Goal: Task Accomplishment & Management: Complete application form

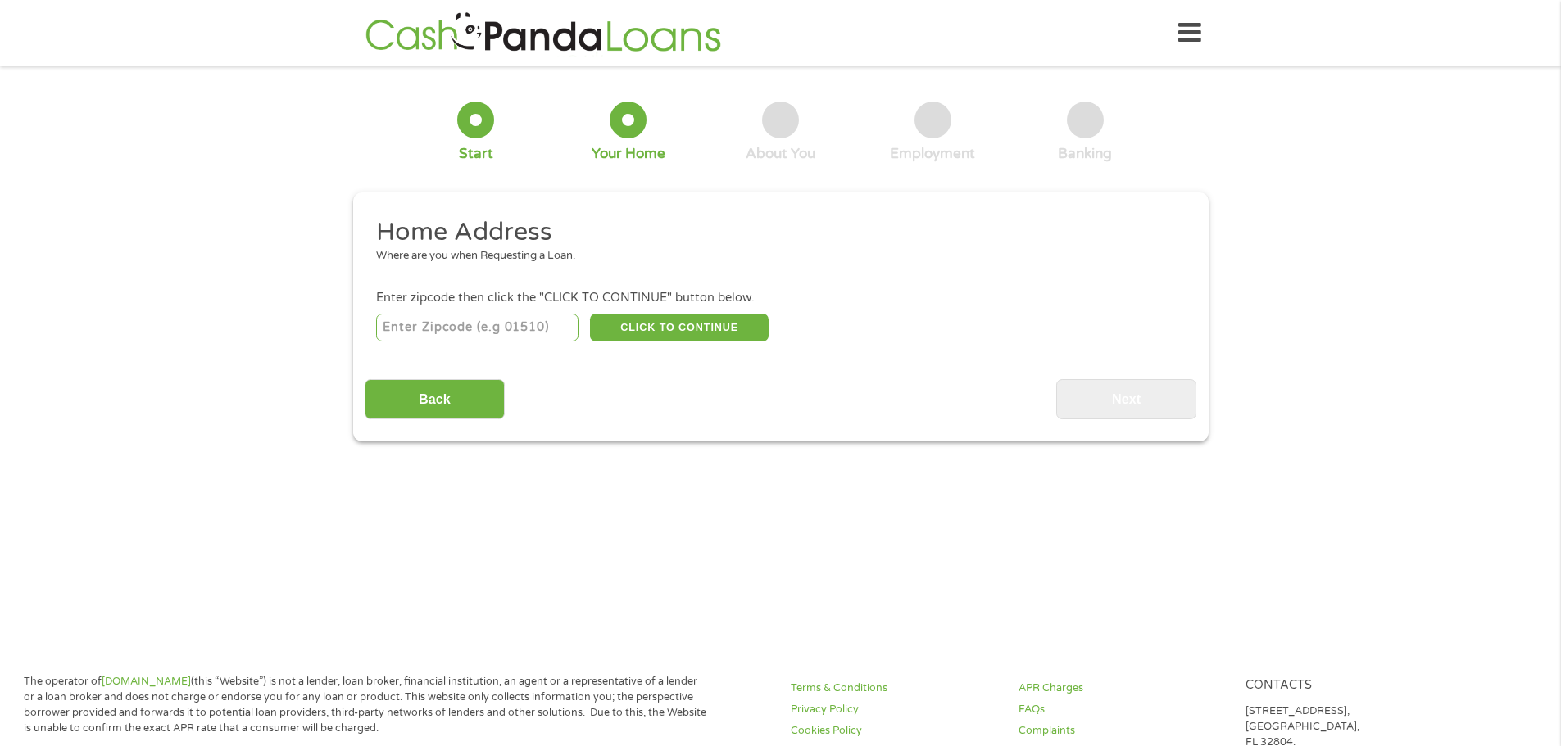
click at [512, 329] on input "number" at bounding box center [477, 328] width 202 height 28
type input "48312"
click at [686, 324] on button "CLICK TO CONTINUE" at bounding box center [679, 328] width 179 height 28
type input "48312"
type input "[GEOGRAPHIC_DATA]"
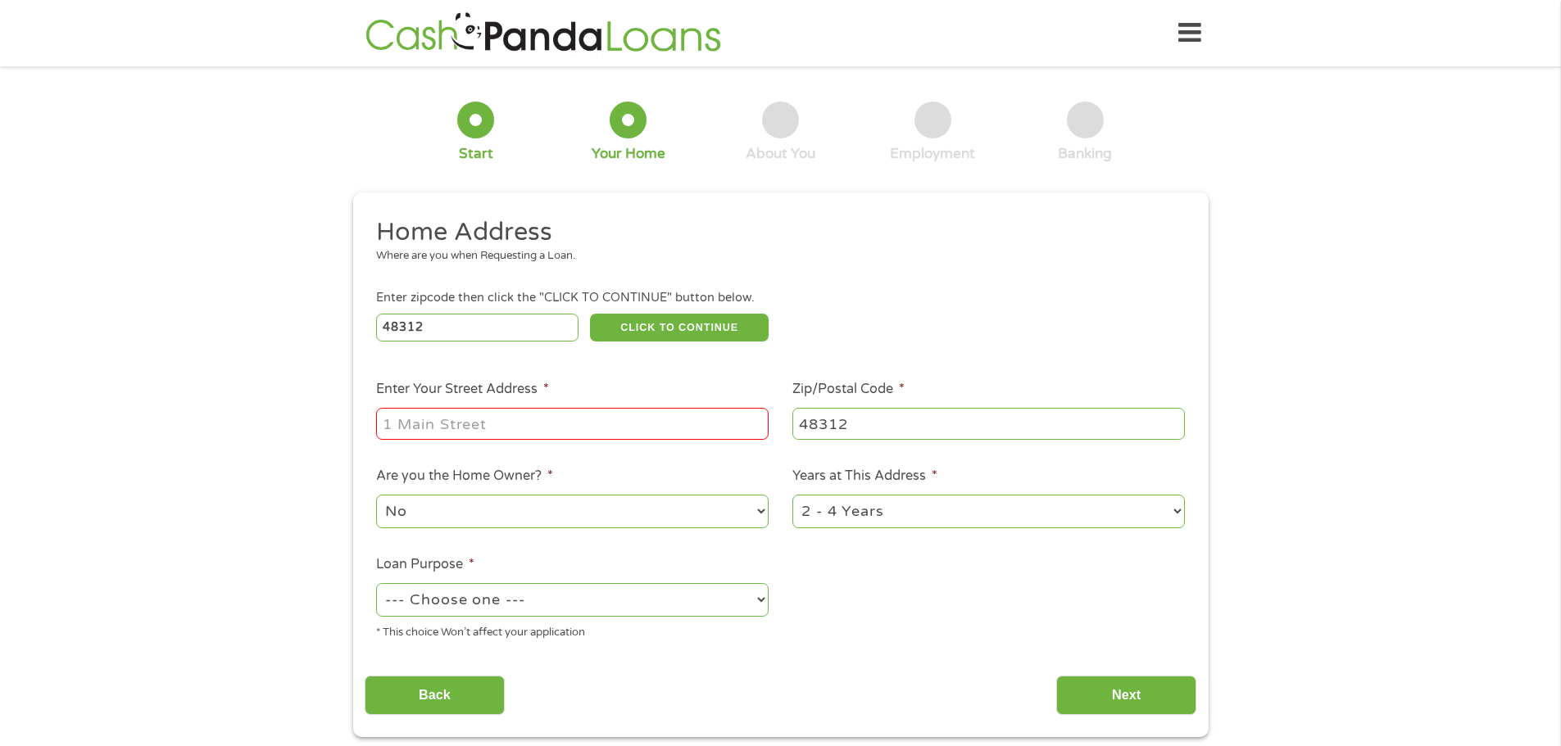
click at [537, 433] on input "Enter Your Street Address *" at bounding box center [572, 423] width 392 height 31
type input "11928 [PERSON_NAME]"
click at [511, 610] on select "--- Choose one --- Pay Bills Debt Consolidation Home Improvement Major Purchase…" at bounding box center [572, 600] width 392 height 34
select select "shorttermcash"
click at [376, 583] on select "--- Choose one --- Pay Bills Debt Consolidation Home Improvement Major Purchase…" at bounding box center [572, 600] width 392 height 34
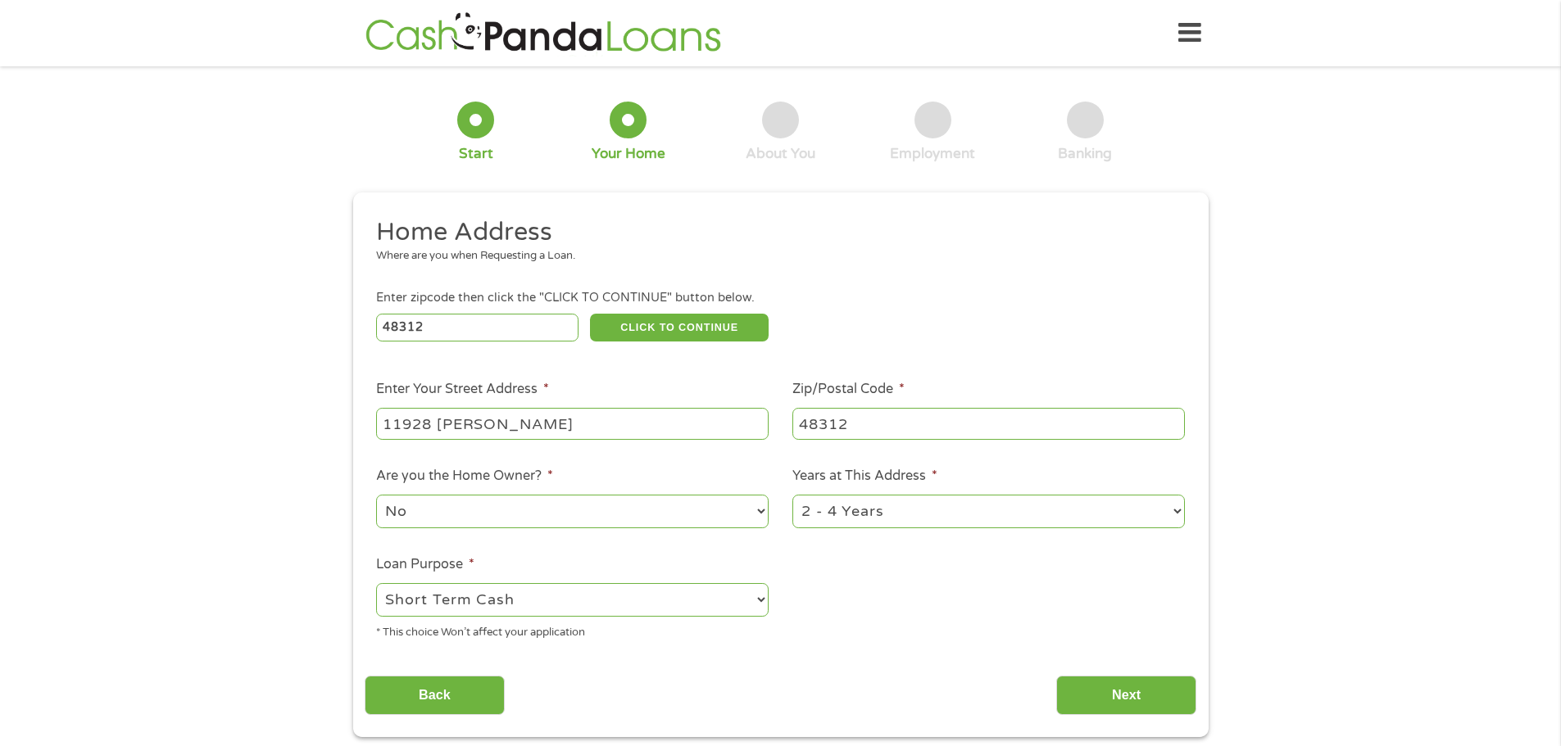
click at [924, 633] on ul "Home Address Where are you when Requesting a Loan. Enter zipcode then click the…" at bounding box center [781, 435] width 832 height 438
click at [1172, 691] on input "Next" at bounding box center [1126, 696] width 140 height 40
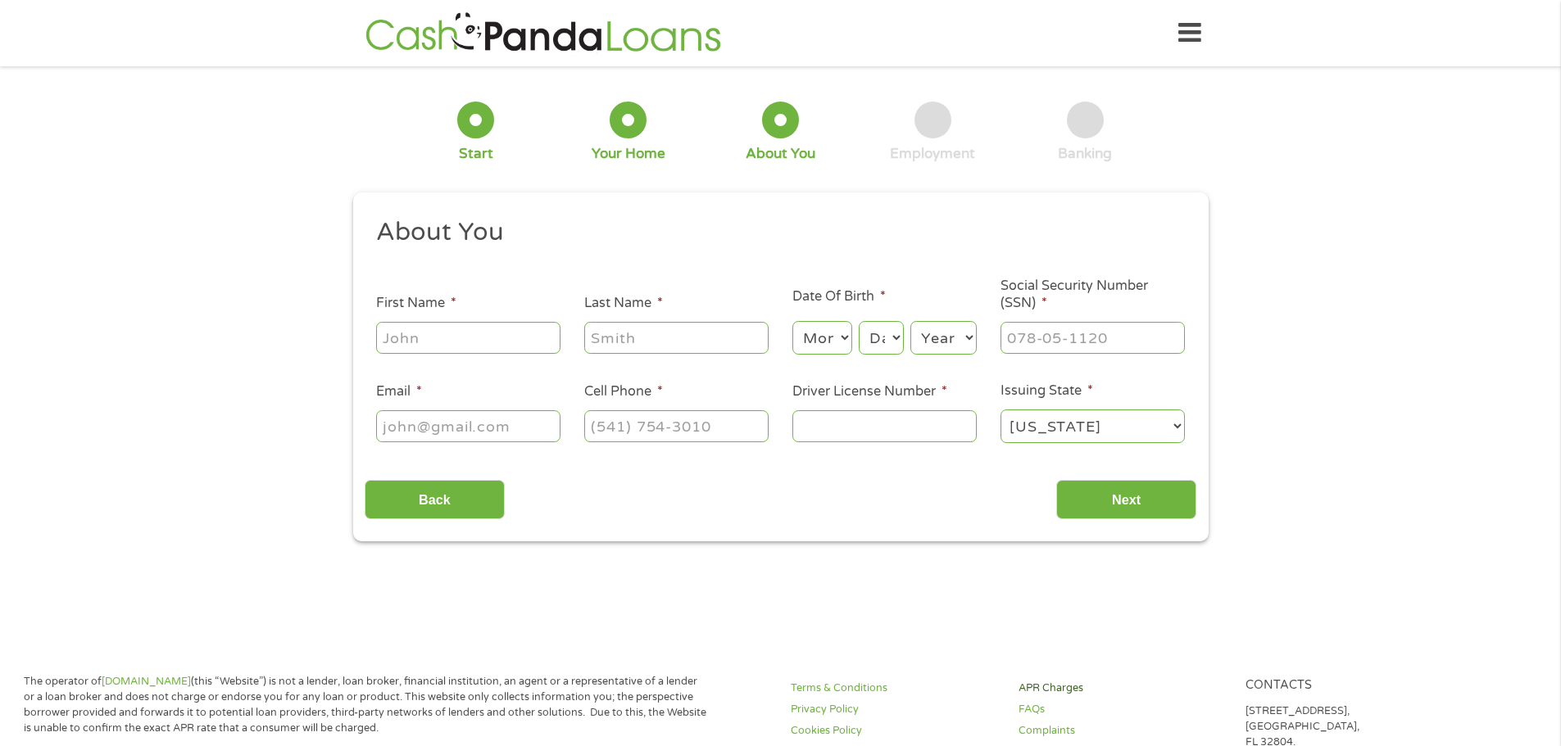
scroll to position [7, 7]
click at [461, 326] on input "First Name *" at bounding box center [468, 337] width 184 height 31
type input "[PERSON_NAME]"
type input "[EMAIL_ADDRESS][DOMAIN_NAME]"
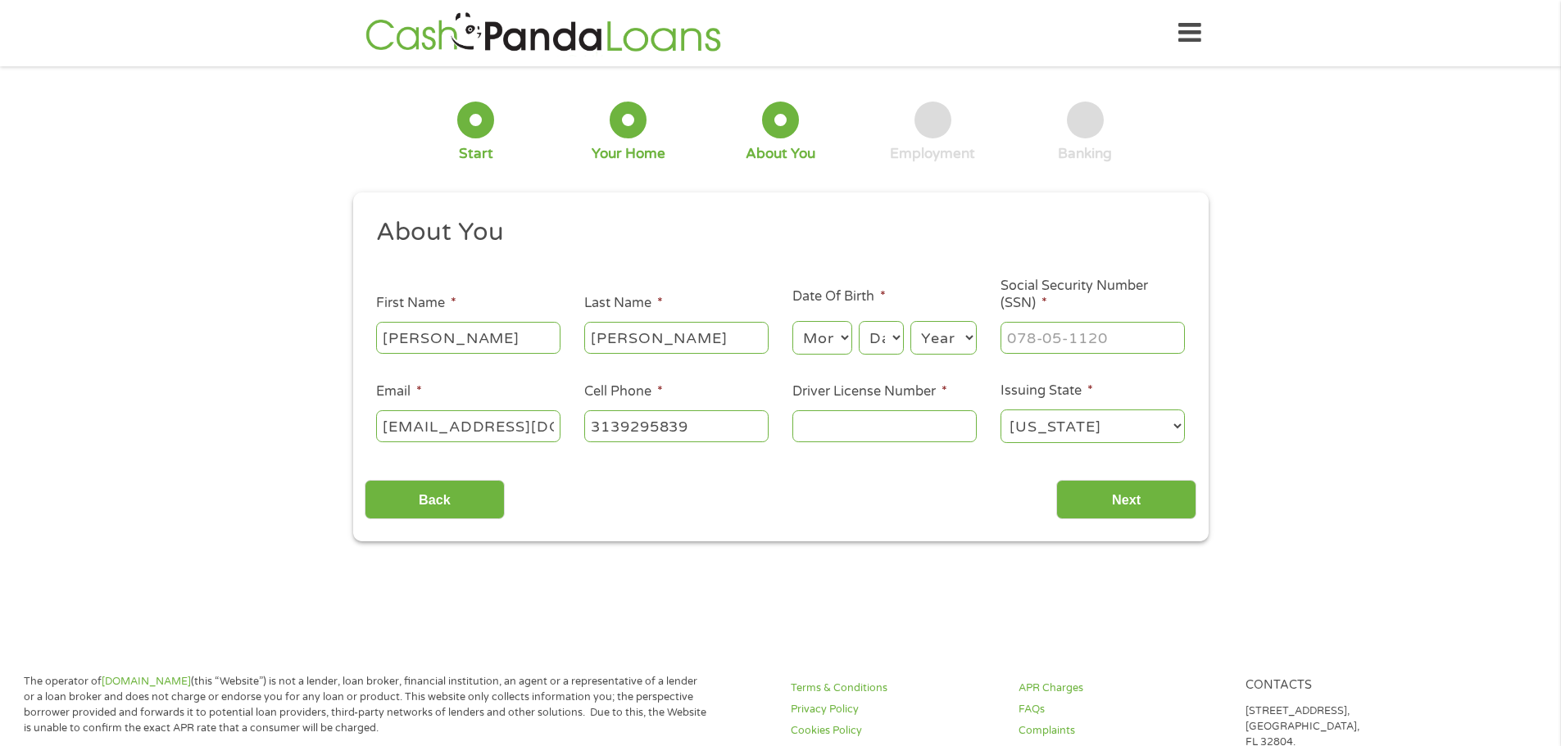
type input "[PHONE_NUMBER]"
click at [819, 343] on select "Month 1 2 3 4 5 6 7 8 9 10 11 12" at bounding box center [822, 338] width 60 height 34
select select "11"
click at [792, 321] on select "Month 1 2 3 4 5 6 7 8 9 10 11 12" at bounding box center [822, 338] width 60 height 34
click at [895, 343] on select "Day 1 2 3 4 5 6 7 8 9 10 11 12 13 14 15 16 17 18 19 20 21 22 23 24 25 26 27 28 …" at bounding box center [881, 338] width 44 height 34
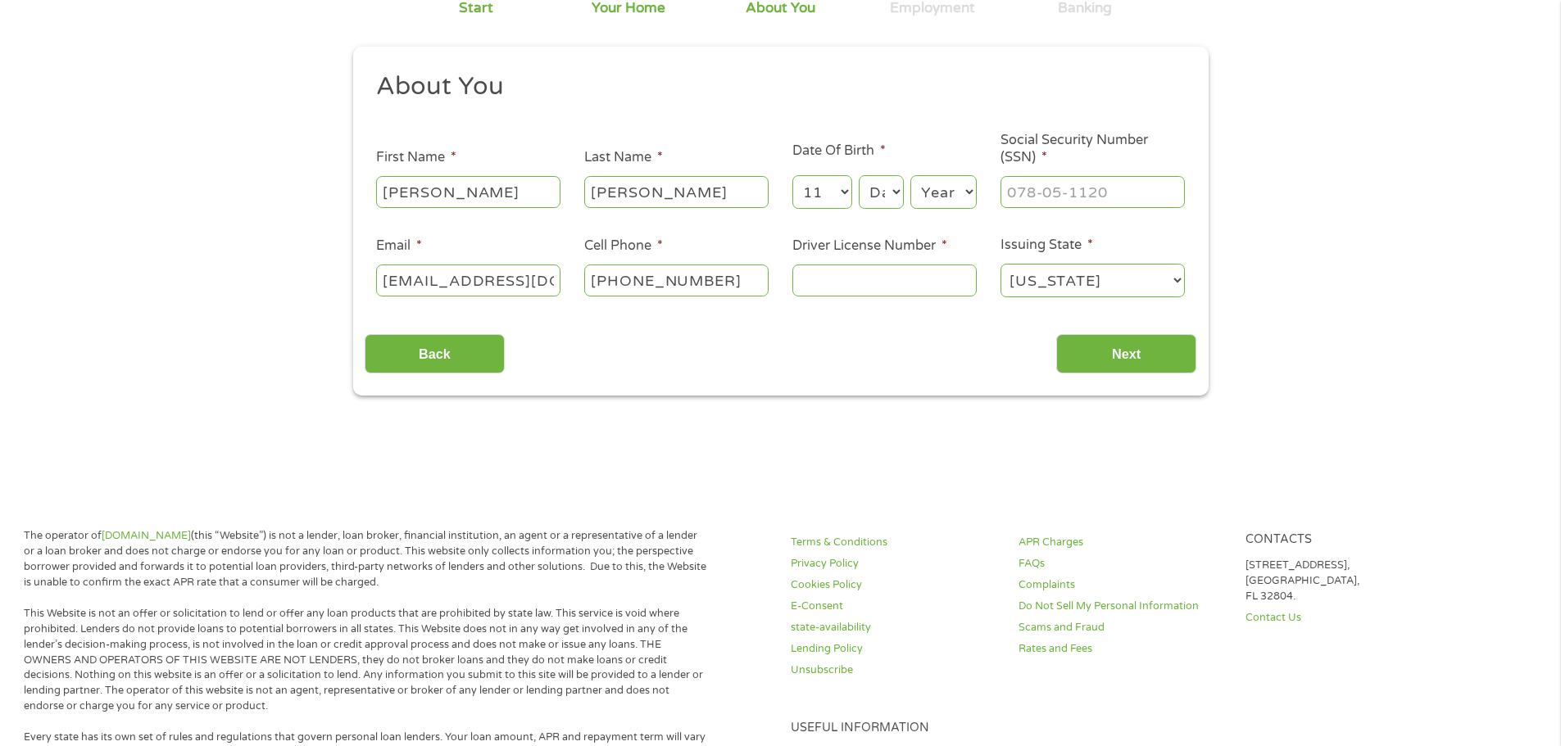
scroll to position [164, 0]
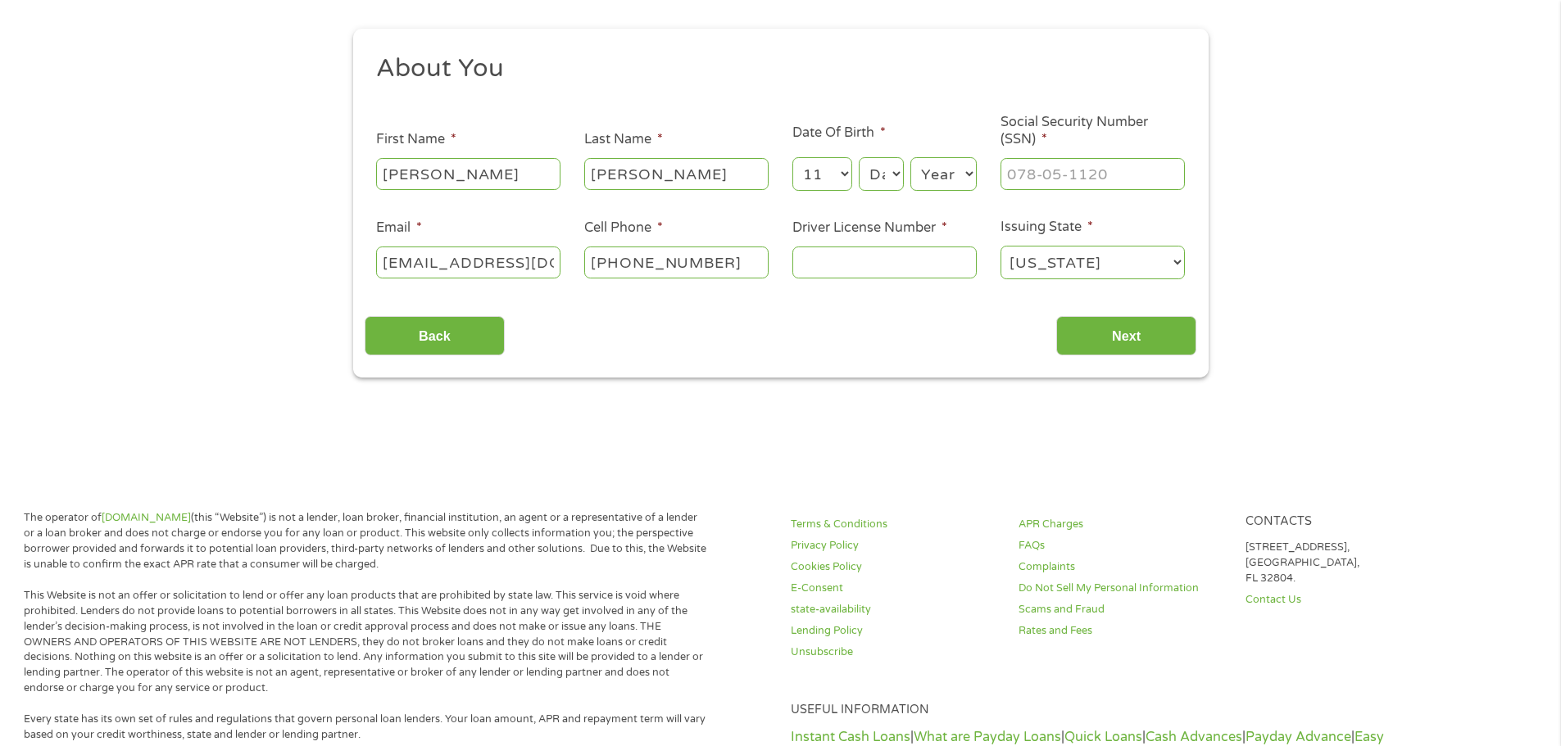
click at [889, 175] on select "Day 1 2 3 4 5 6 7 8 9 10 11 12 13 14 15 16 17 18 19 20 21 22 23 24 25 26 27 28 …" at bounding box center [881, 174] width 44 height 34
select select "24"
click at [859, 157] on select "Day 1 2 3 4 5 6 7 8 9 10 11 12 13 14 15 16 17 18 19 20 21 22 23 24 25 26 27 28 …" at bounding box center [881, 174] width 44 height 34
click at [934, 170] on select "Year [DATE] 2006 2005 2004 2003 2002 2001 2000 1999 1998 1997 1996 1995 1994 19…" at bounding box center [943, 174] width 66 height 34
select select "1975"
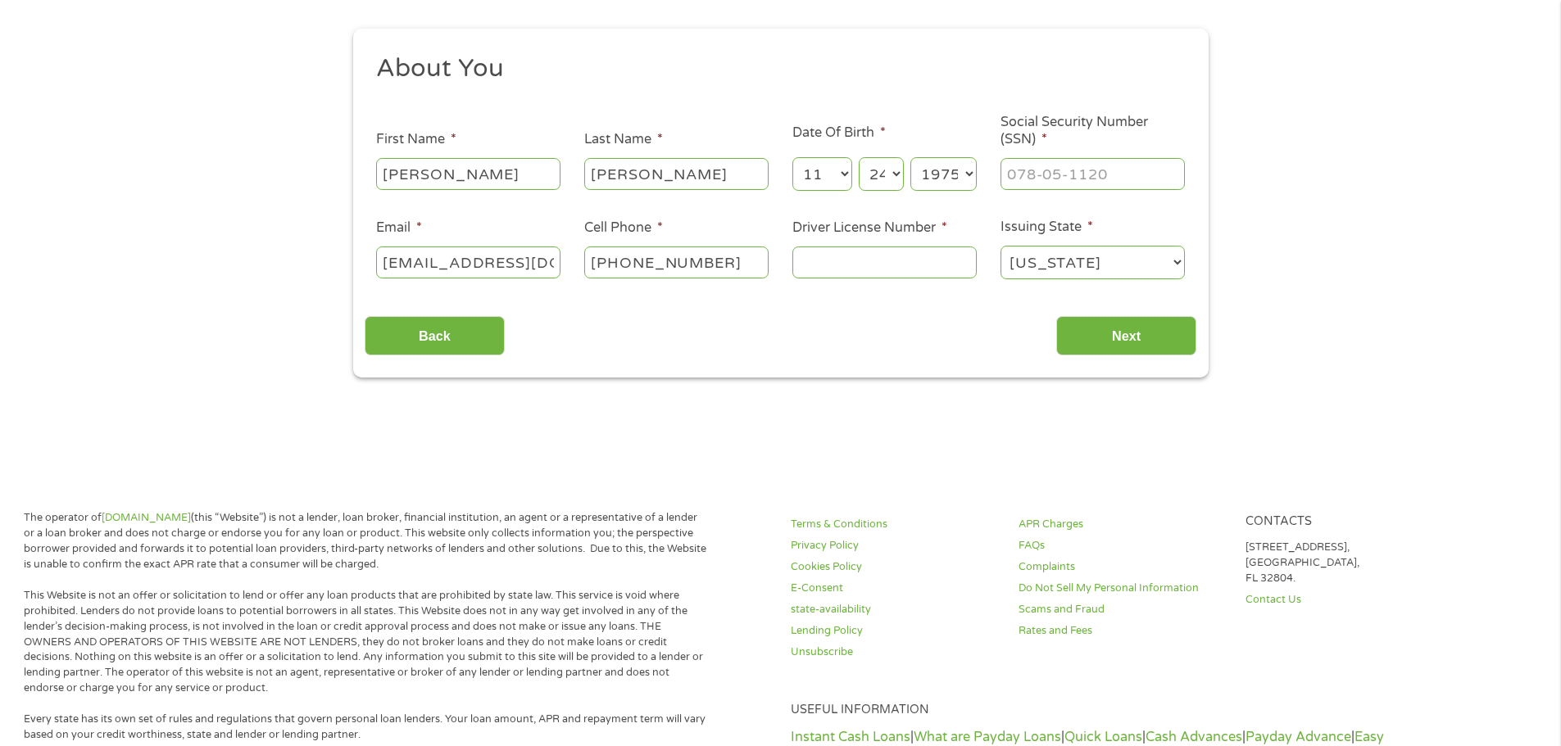
click at [910, 157] on select "Year [DATE] 2006 2005 2004 2003 2002 2001 2000 1999 1998 1997 1996 1995 1994 19…" at bounding box center [943, 174] width 66 height 34
click at [1048, 180] on input "___-__-____" at bounding box center [1092, 173] width 184 height 31
type input "275-72-1261"
click at [814, 256] on input "Driver License Number *" at bounding box center [884, 262] width 184 height 31
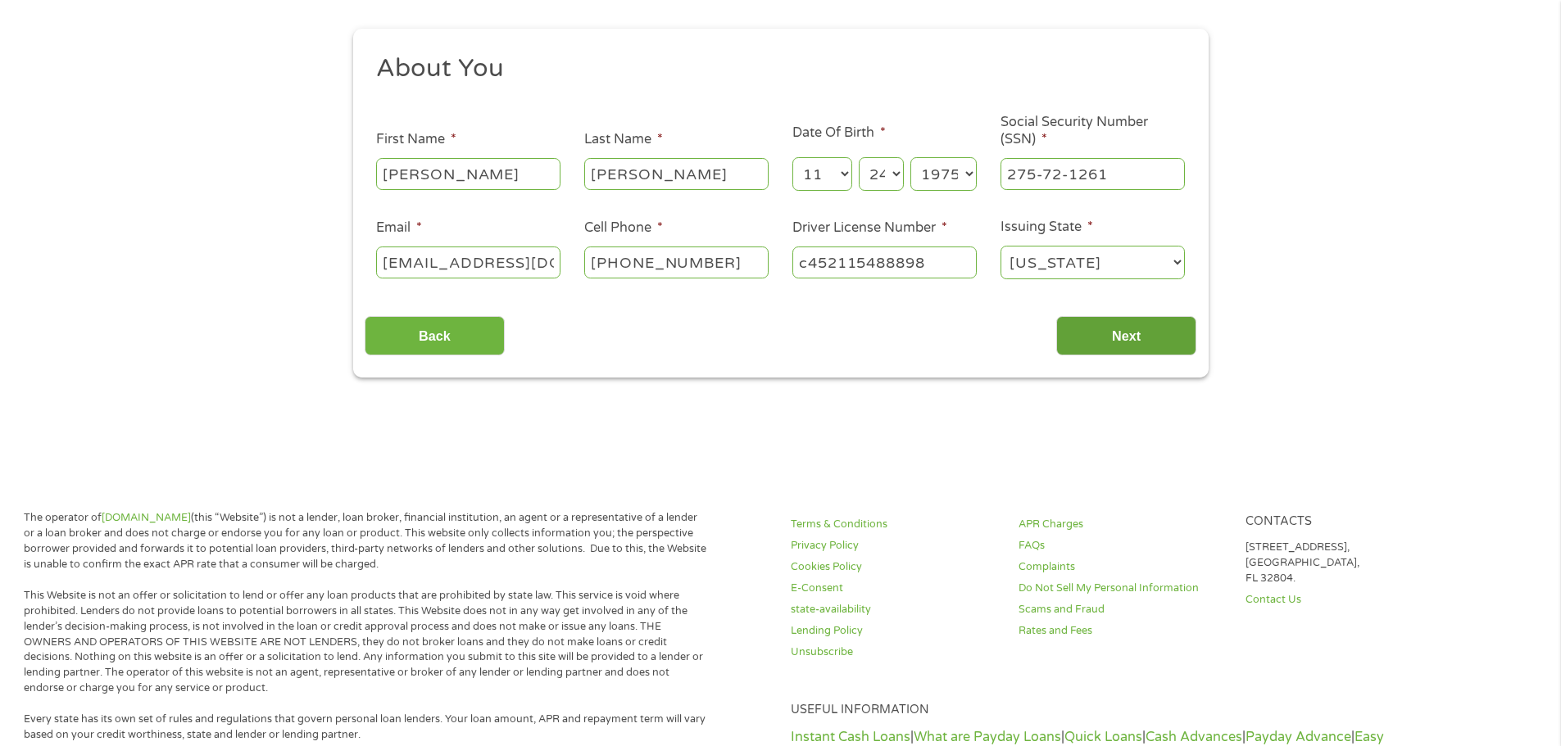
type input "c452115488898"
click at [1161, 341] on input "Next" at bounding box center [1126, 336] width 140 height 40
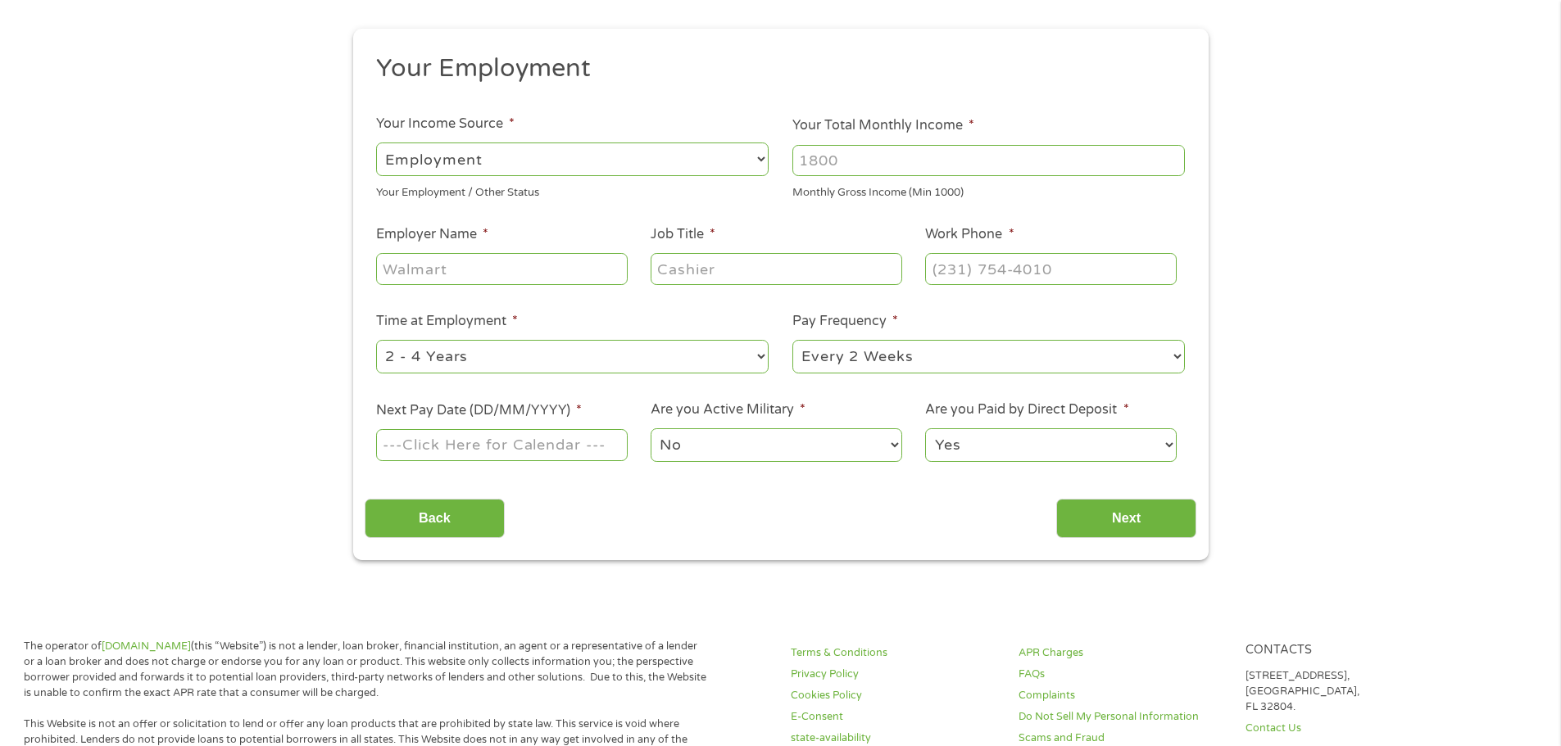
scroll to position [0, 0]
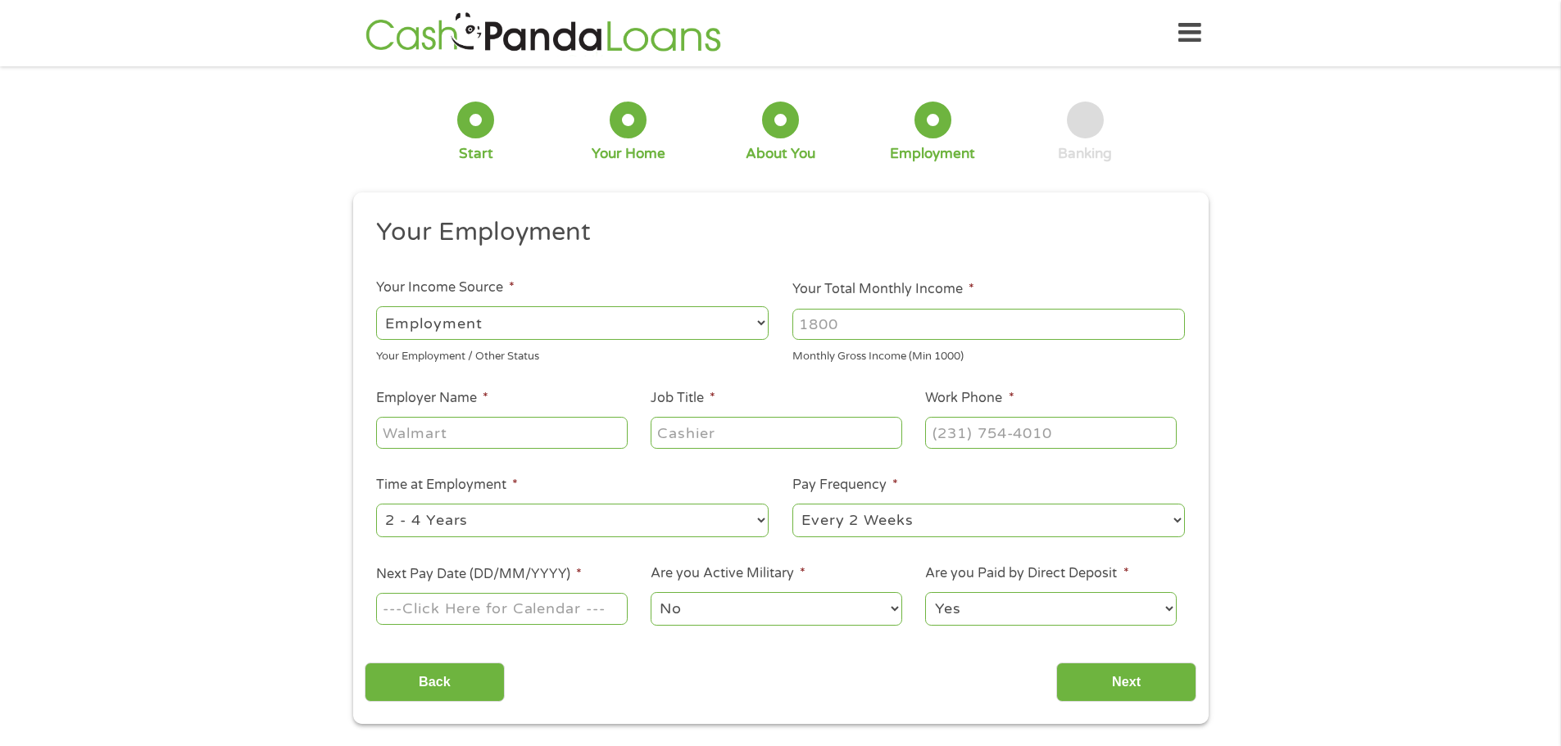
click at [846, 327] on input "Your Total Monthly Income *" at bounding box center [988, 324] width 392 height 31
type input "4100"
click at [422, 440] on input "Employer Name *" at bounding box center [501, 432] width 251 height 31
type input "Collabrios health"
click at [660, 436] on input "Job Title *" at bounding box center [776, 432] width 251 height 31
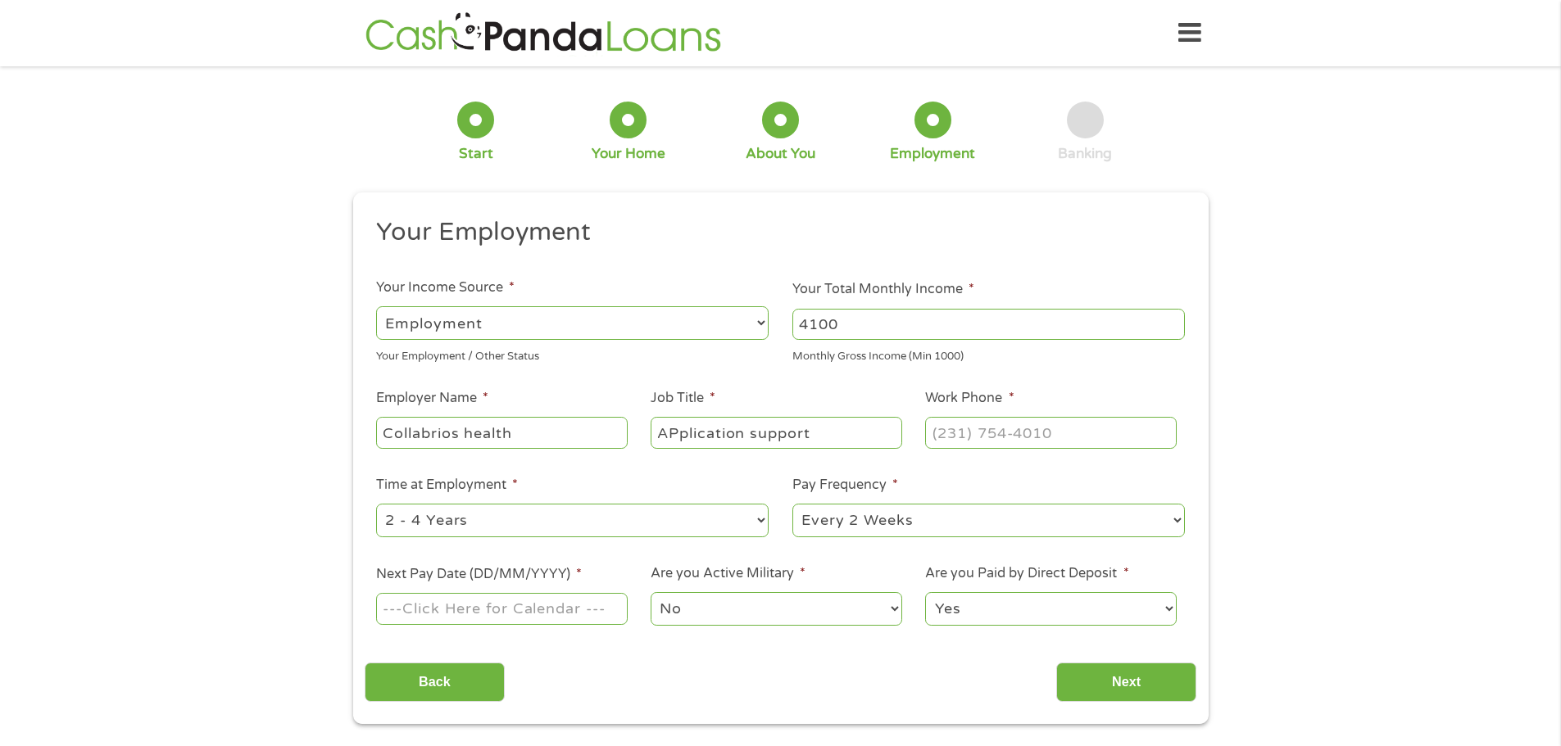
type input "APplication support"
type input "(___) ___-____"
click at [940, 433] on input "(___) ___-____" at bounding box center [1050, 432] width 251 height 31
type input "[PHONE_NUMBER]"
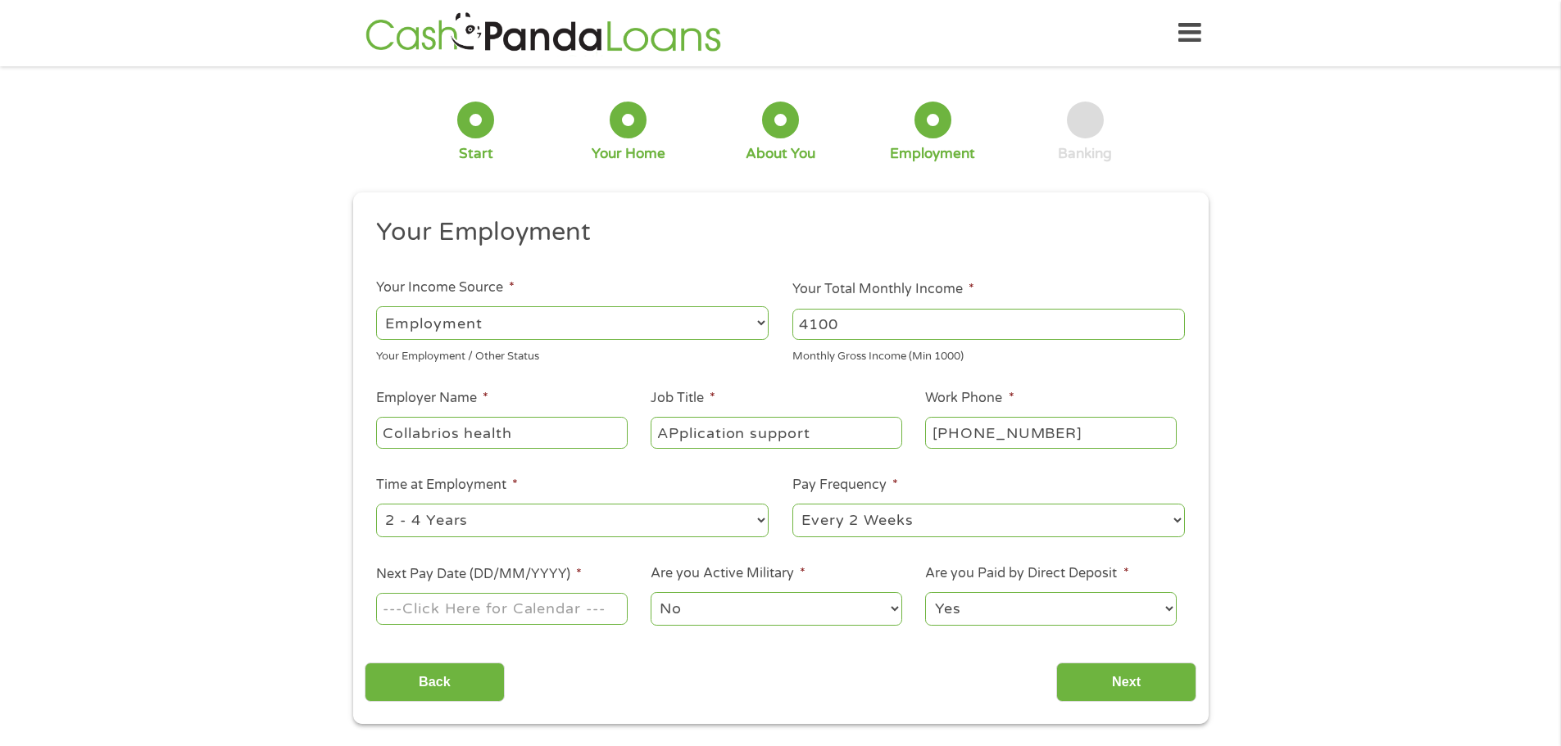
click at [642, 526] on select "--- Choose one --- 1 Year or less 1 - 2 Years 2 - 4 Years Over 4 Years" at bounding box center [572, 521] width 392 height 34
select select "24months"
click at [376, 504] on select "--- Choose one --- 1 Year or less 1 - 2 Years 2 - 4 Years Over 4 Years" at bounding box center [572, 521] width 392 height 34
click at [574, 624] on input "Next Pay Date (DD/MM/YYYY) *" at bounding box center [501, 608] width 251 height 31
type input "[DATE]"
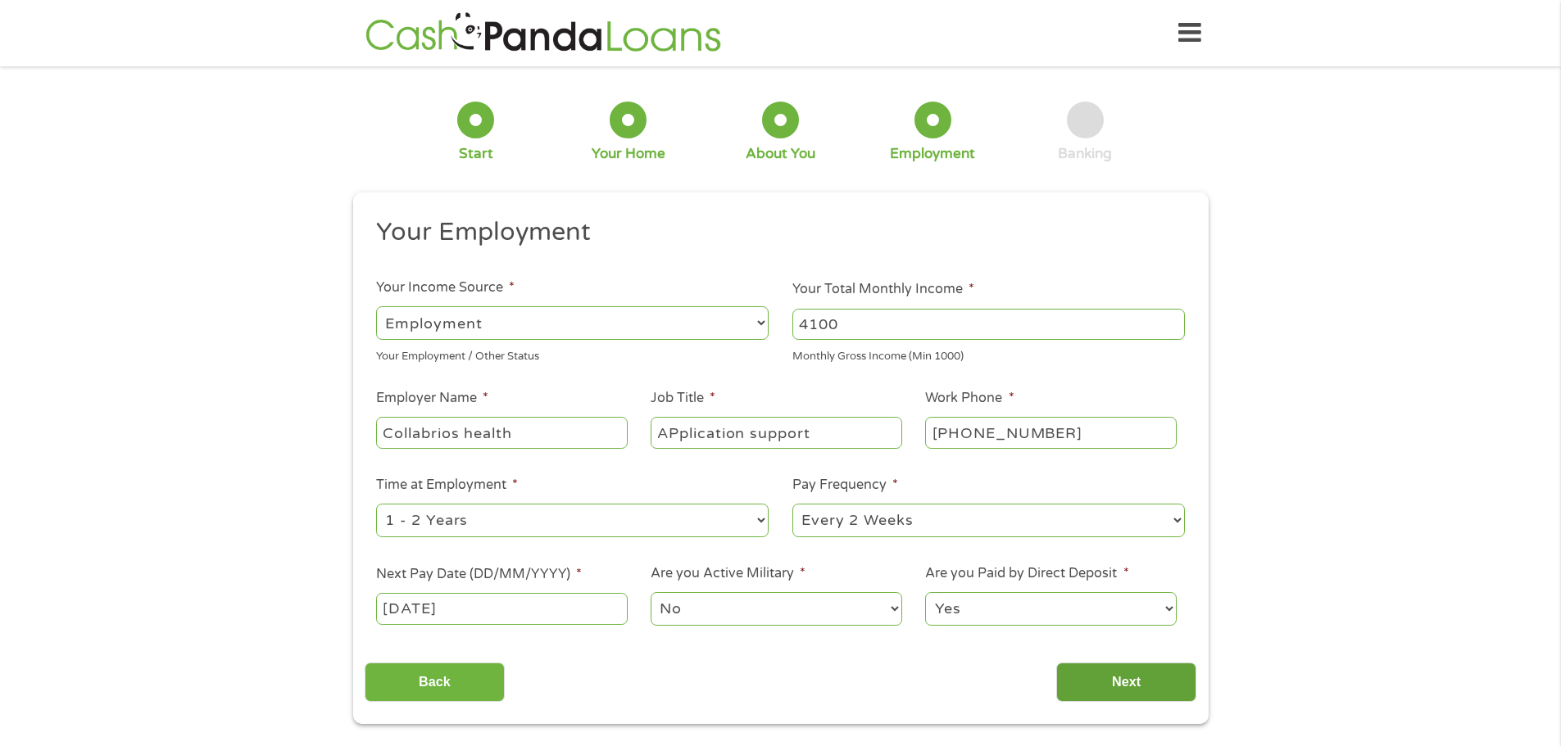
click at [1135, 672] on input "Next" at bounding box center [1126, 683] width 140 height 40
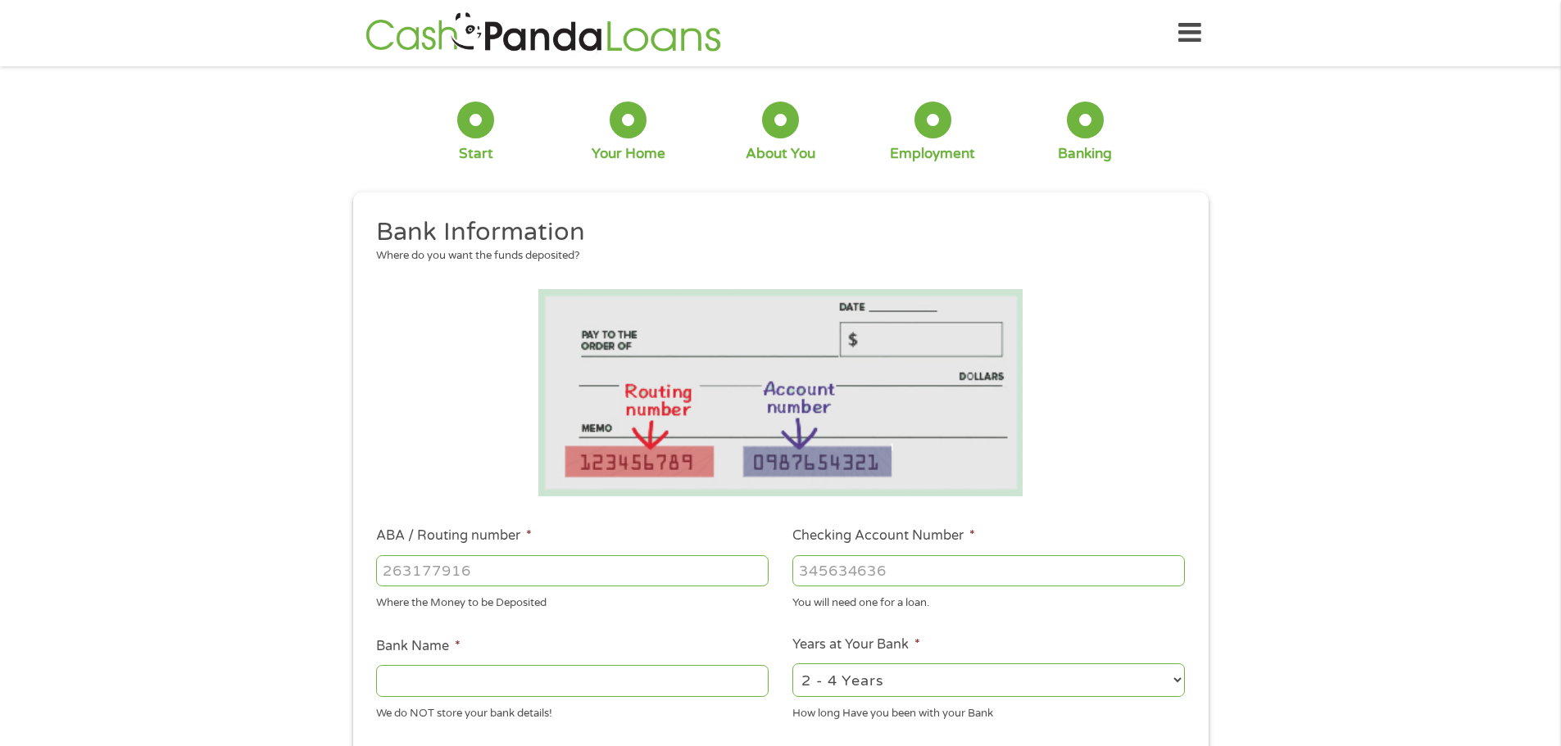
scroll to position [7, 7]
click at [476, 569] on input "ABA / Routing number *" at bounding box center [572, 570] width 392 height 31
type input "256074974"
type input "NAVY FEDERAL CREDIT UNION"
type input "256074974"
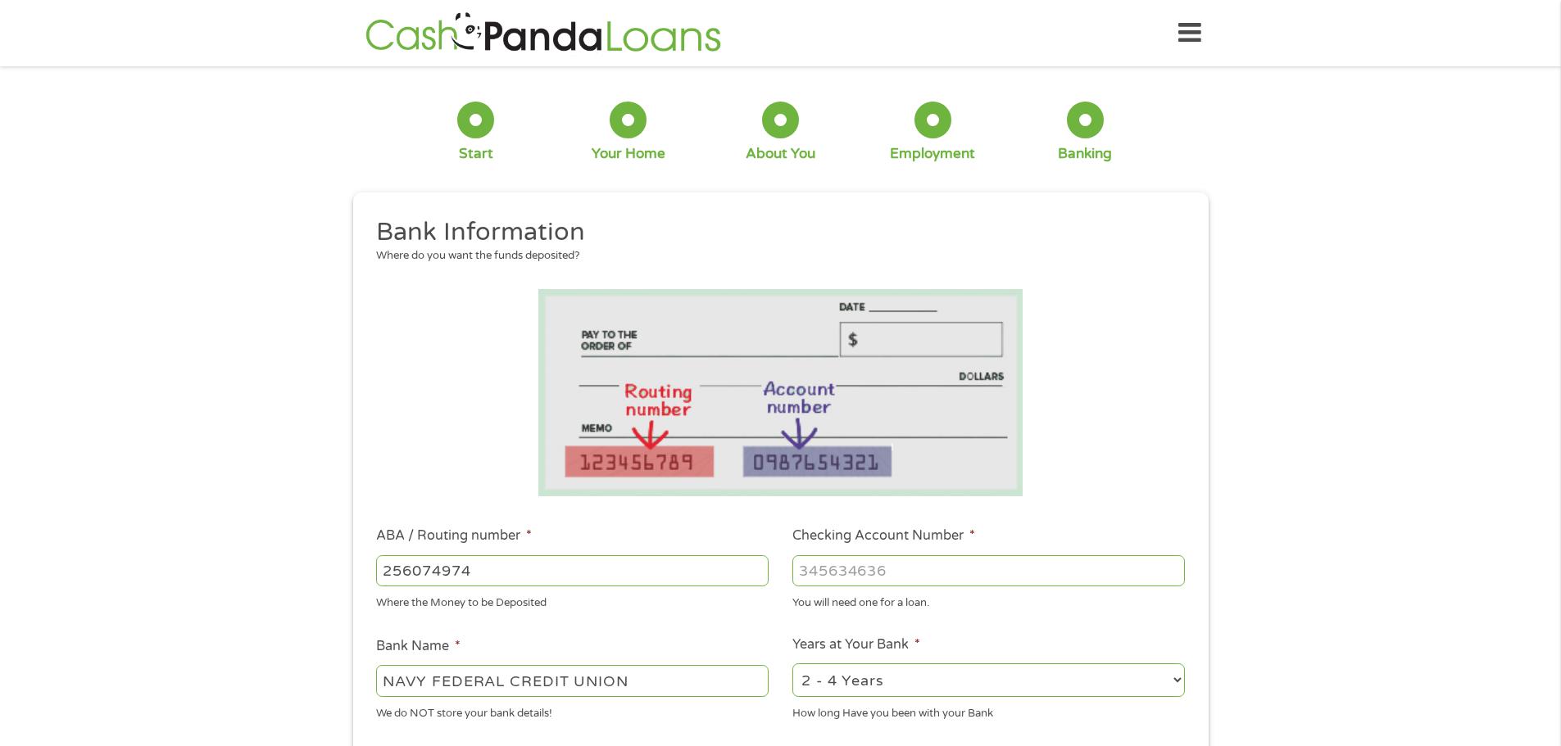
click at [854, 572] on input "Checking Account Number *" at bounding box center [988, 570] width 392 height 31
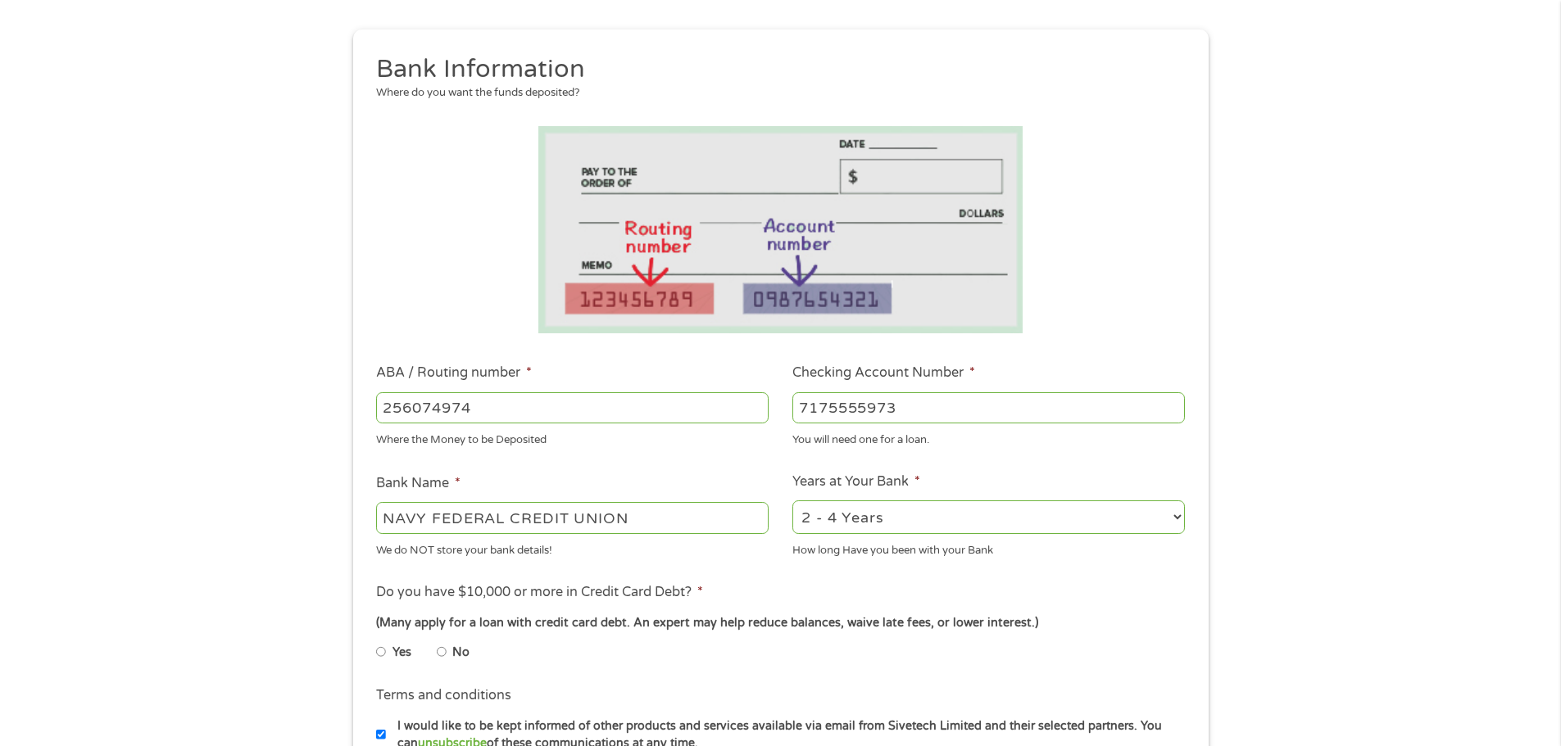
scroll to position [164, 0]
type input "7175555973"
click at [434, 647] on li "Yes" at bounding box center [406, 652] width 61 height 32
click at [442, 654] on input "No" at bounding box center [442, 651] width 10 height 26
radio input "true"
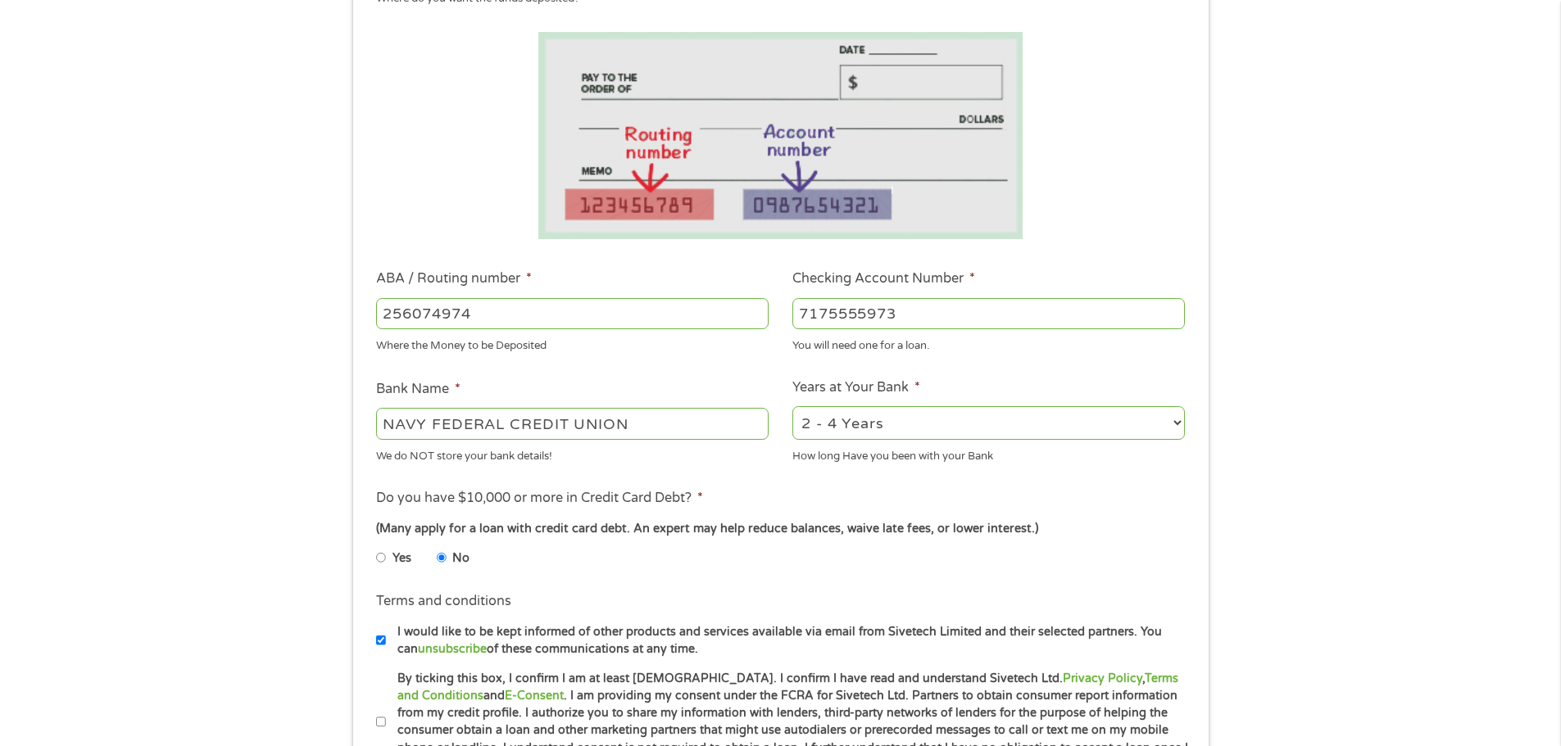
scroll to position [492, 0]
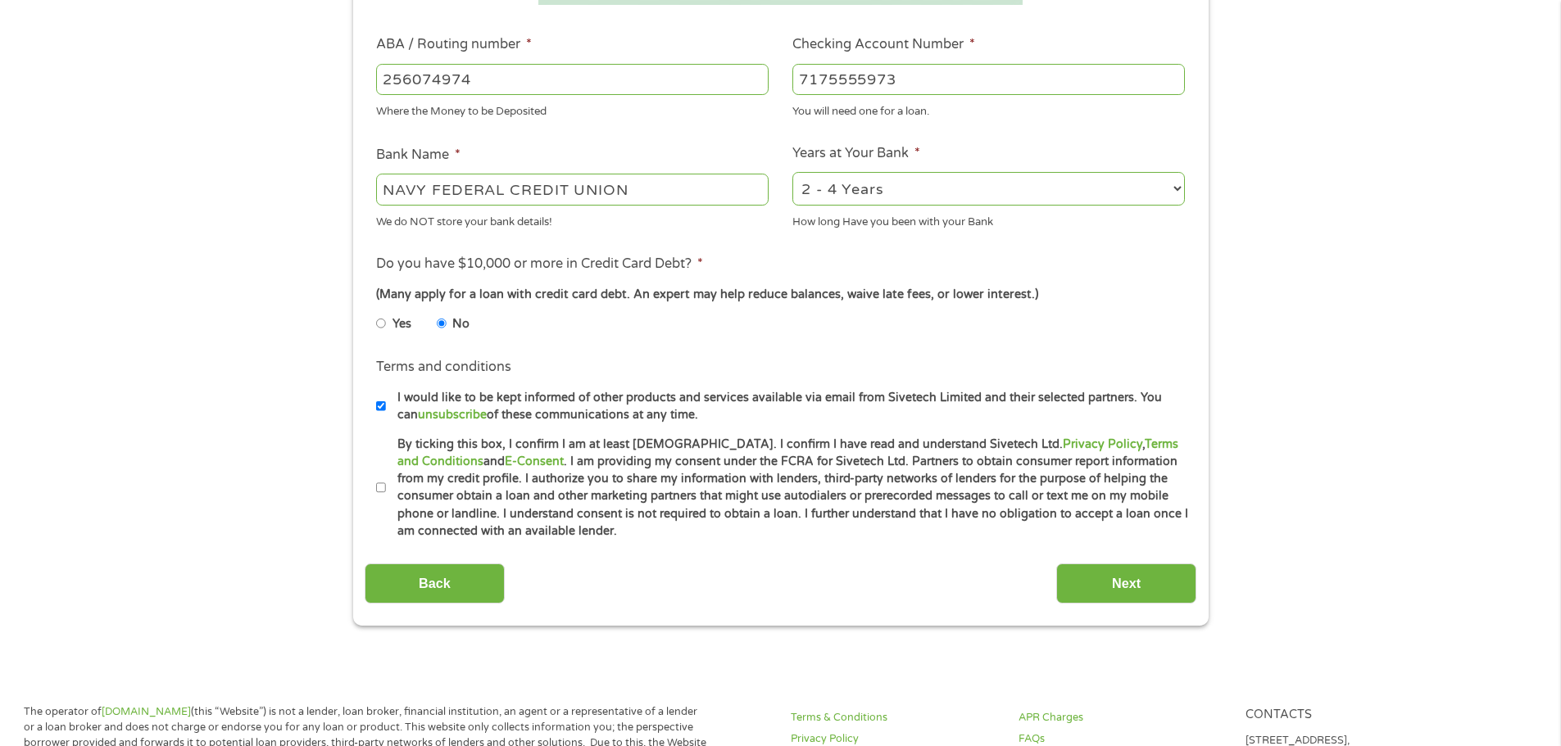
click at [390, 486] on label "By ticking this box, I confirm I am at least [DEMOGRAPHIC_DATA]. I confirm I ha…" at bounding box center [788, 488] width 804 height 105
click at [386, 486] on input "By ticking this box, I confirm I am at least [DEMOGRAPHIC_DATA]. I confirm I ha…" at bounding box center [381, 488] width 10 height 26
checkbox input "true"
click at [1143, 577] on input "Next" at bounding box center [1126, 584] width 140 height 40
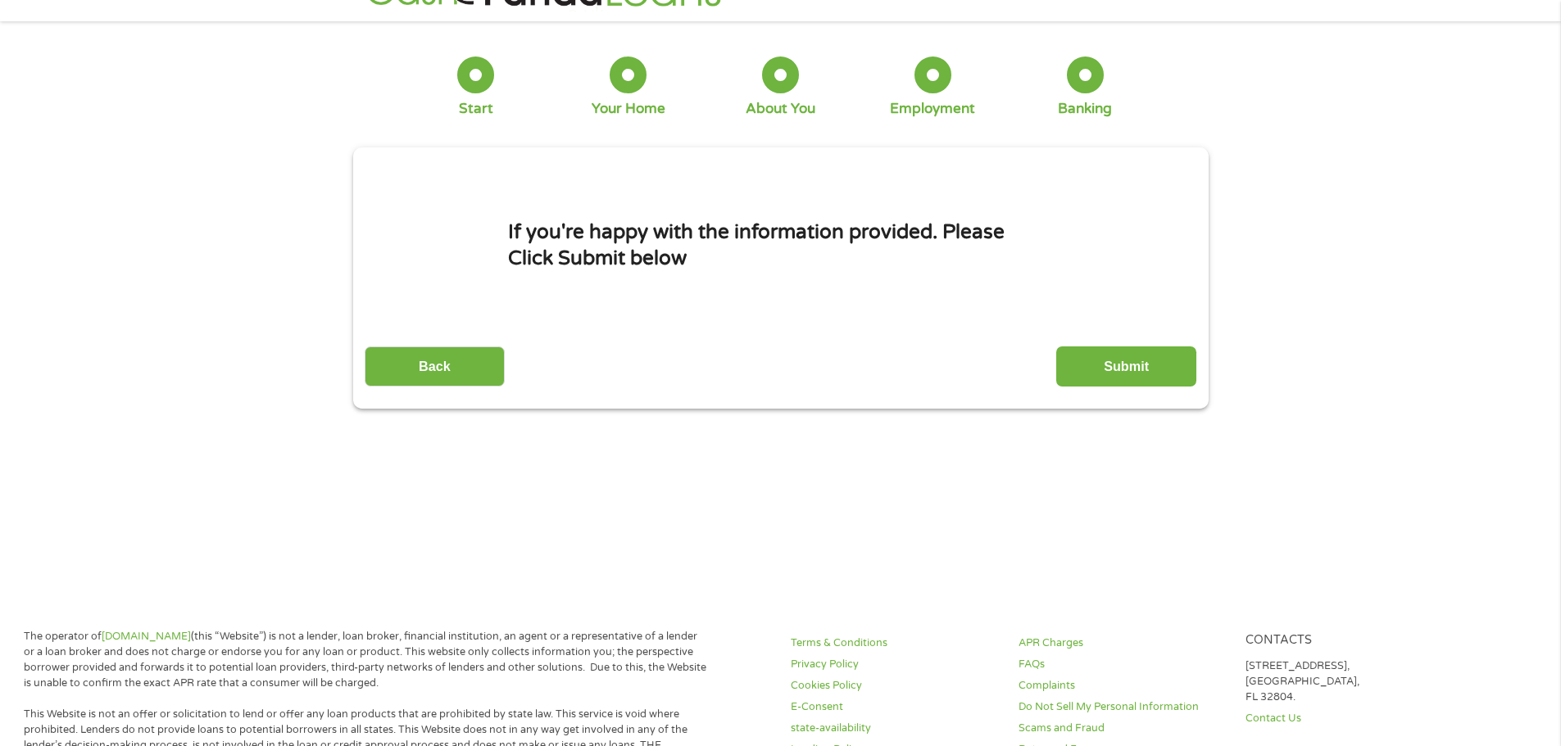
scroll to position [0, 0]
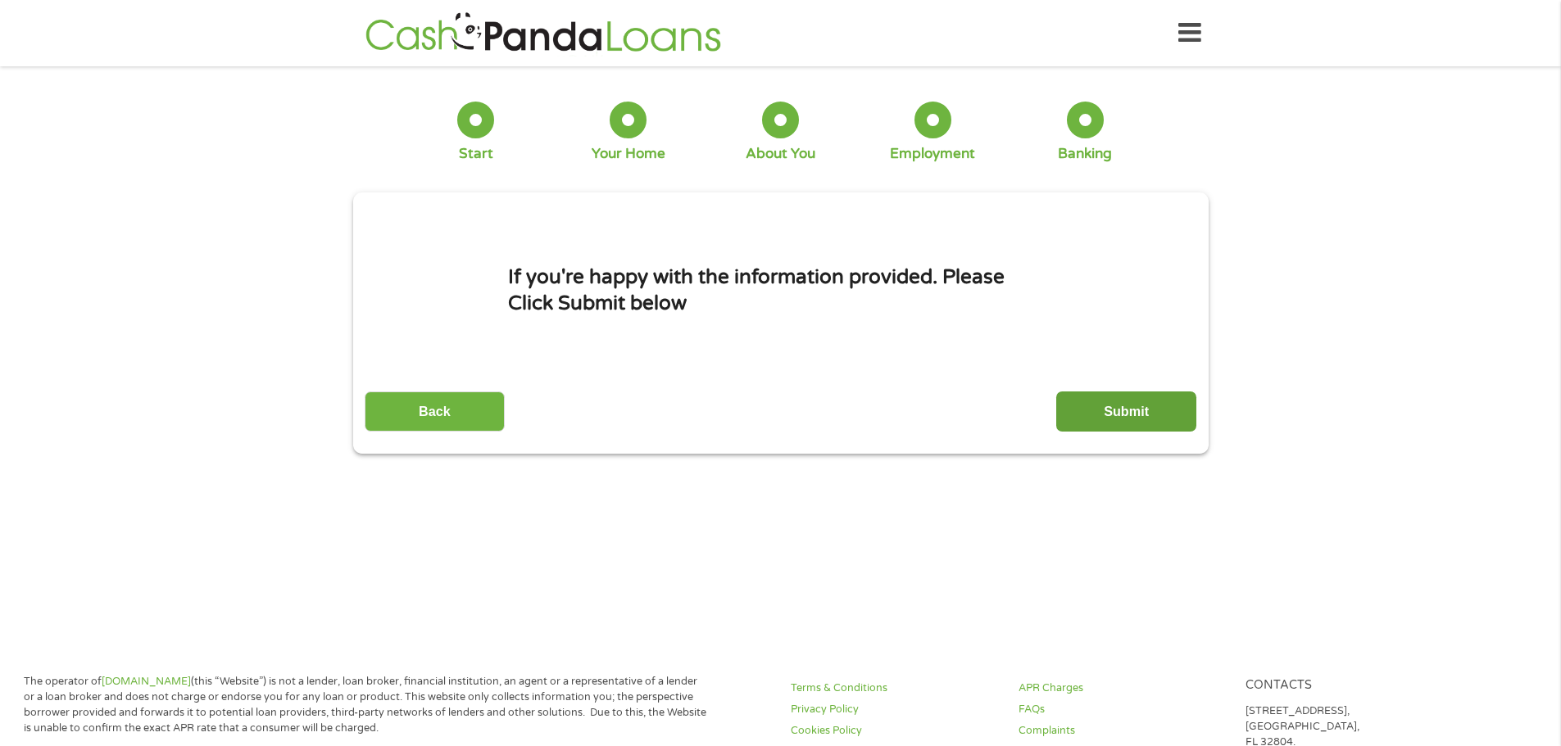
click at [1127, 411] on input "Submit" at bounding box center [1126, 412] width 140 height 40
